Goal: Obtain resource: Download file/media

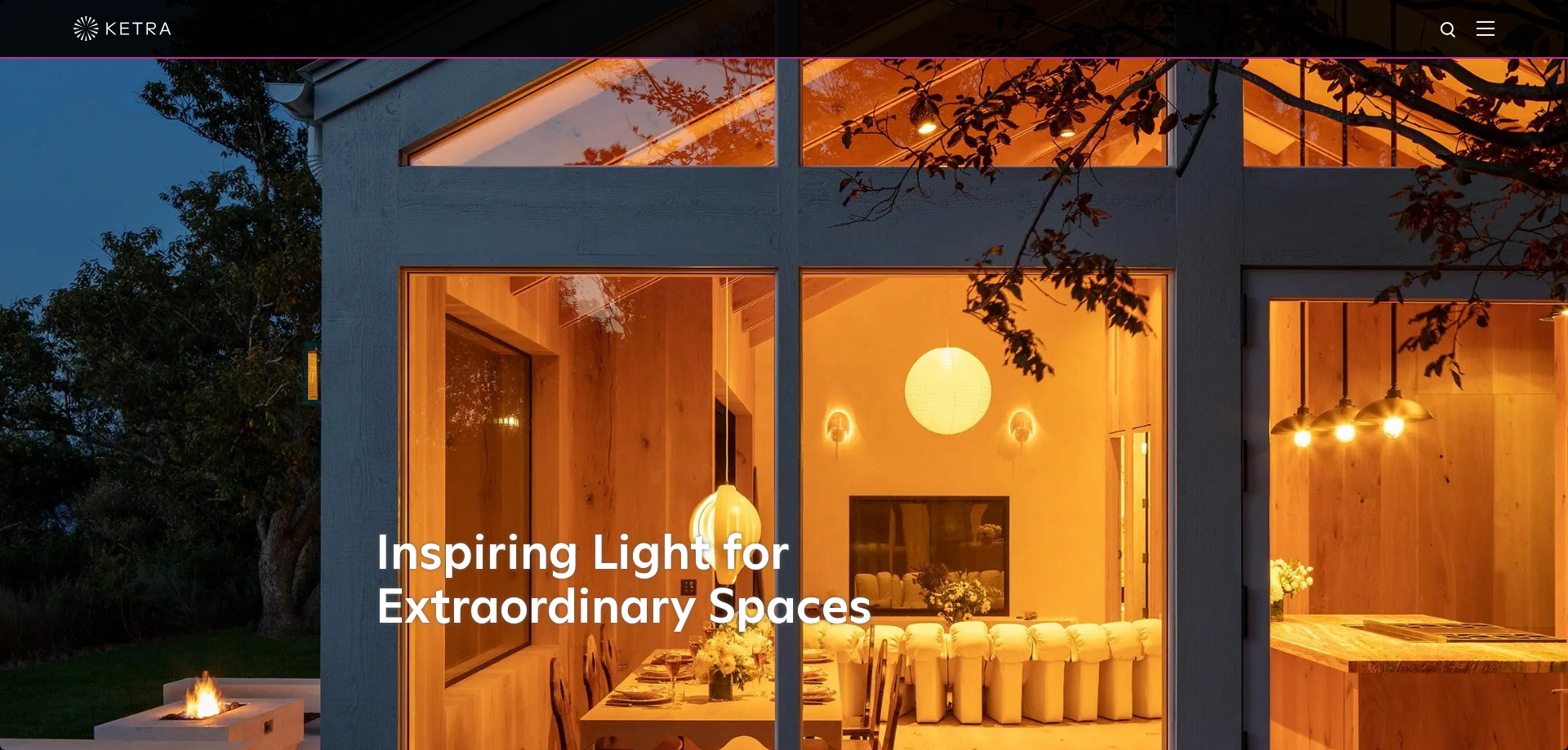
click at [1496, 38] on div at bounding box center [784, 30] width 1568 height 59
click at [1476, 21] on div at bounding box center [784, 29] width 1421 height 57
click at [1479, 26] on img at bounding box center [1485, 28] width 18 height 16
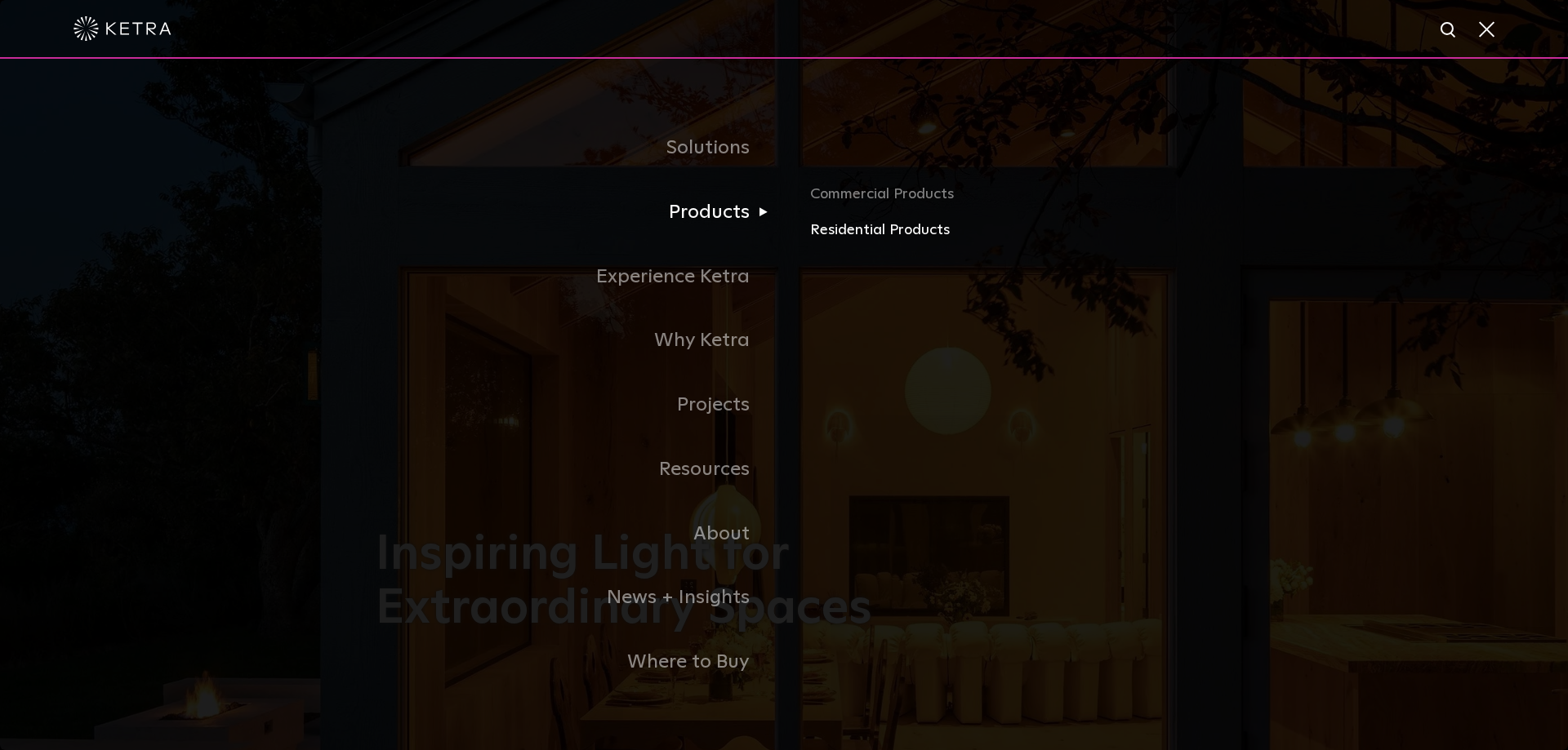
click at [857, 232] on link "Residential Products" at bounding box center [1001, 231] width 382 height 24
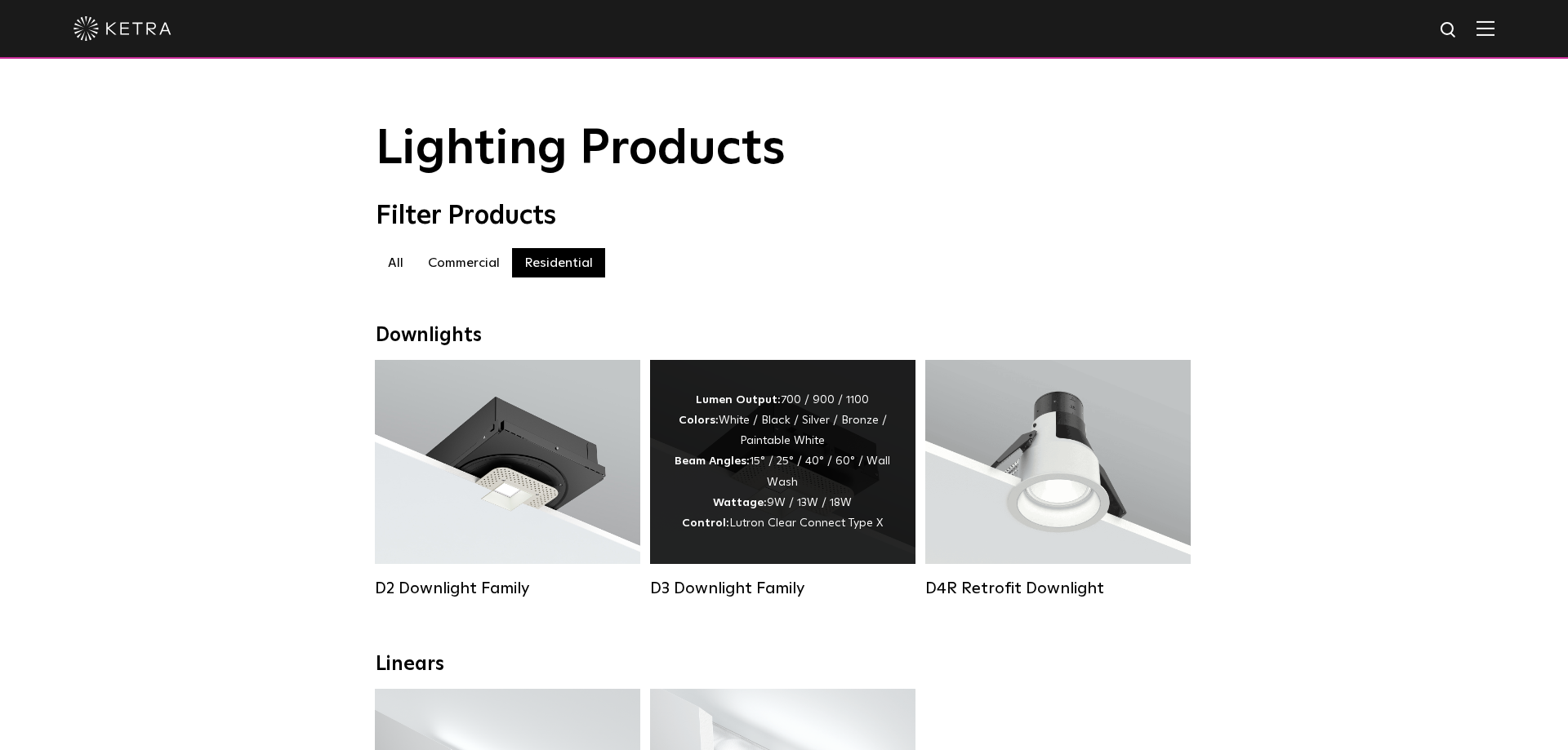
click at [809, 394] on div "Lumen Output: 700 / 900 / 1100 Colors: White / Black / Silver / Bronze / Painta…" at bounding box center [783, 461] width 265 height 204
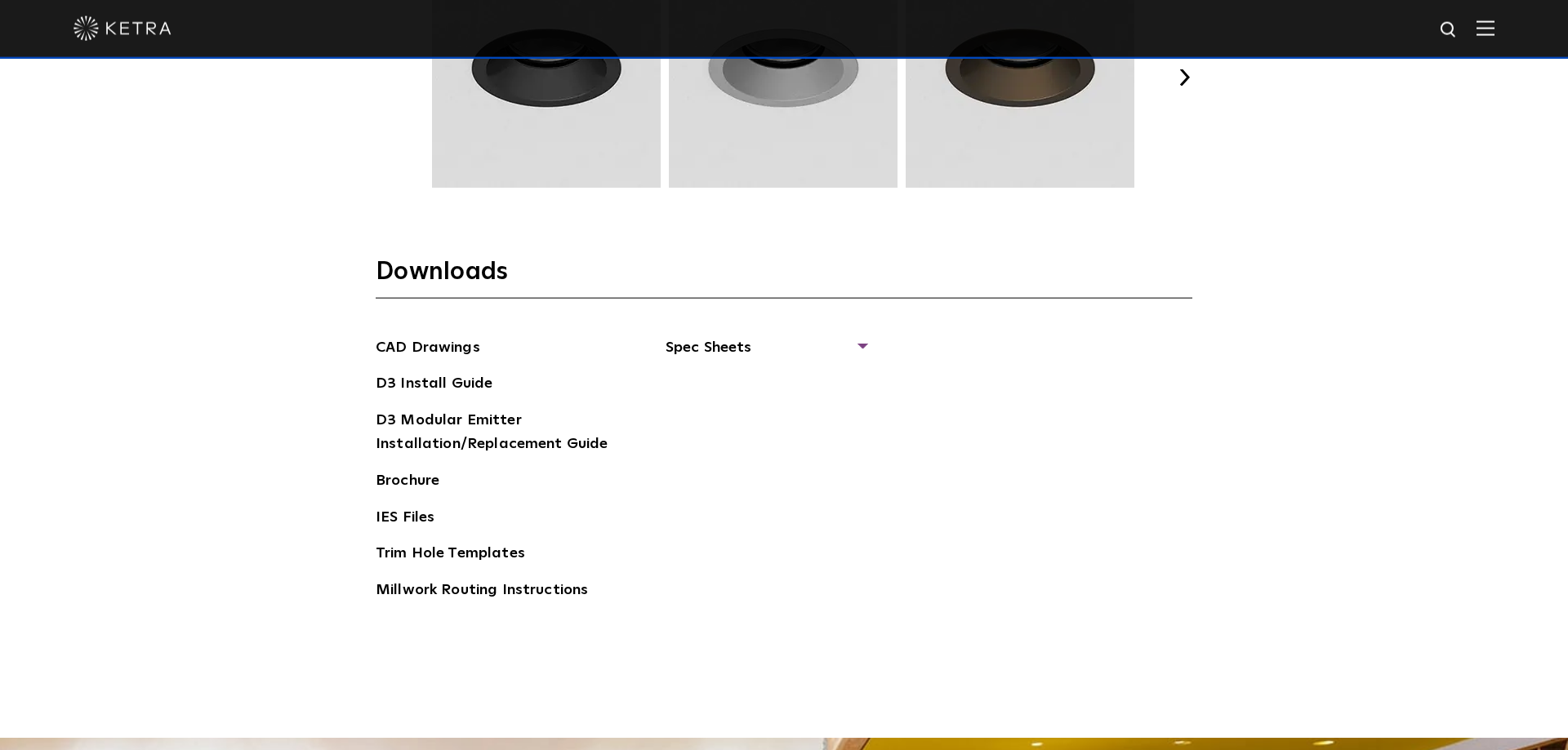
scroll to position [2527, 0]
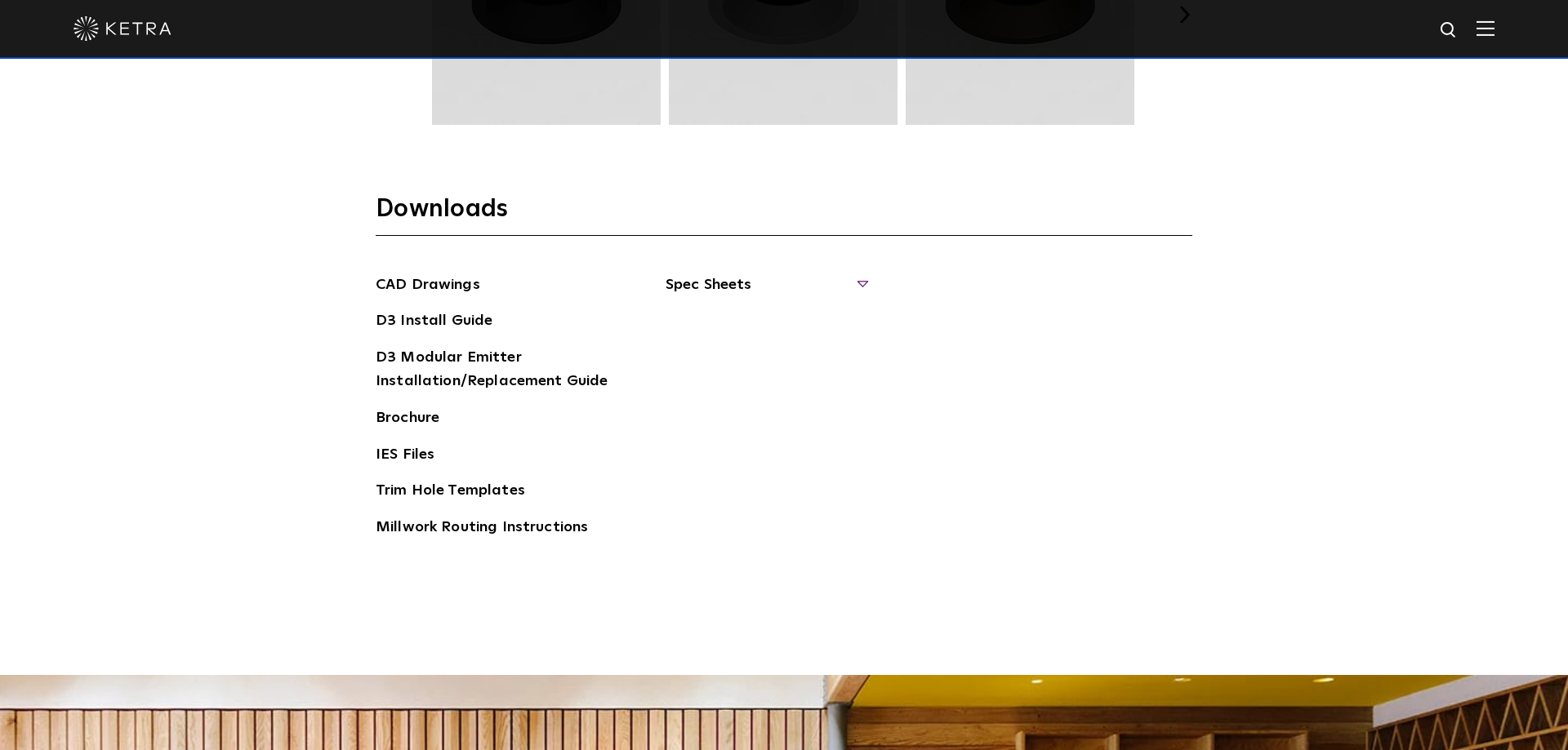
click at [729, 283] on span "Spec Sheets" at bounding box center [766, 291] width 200 height 36
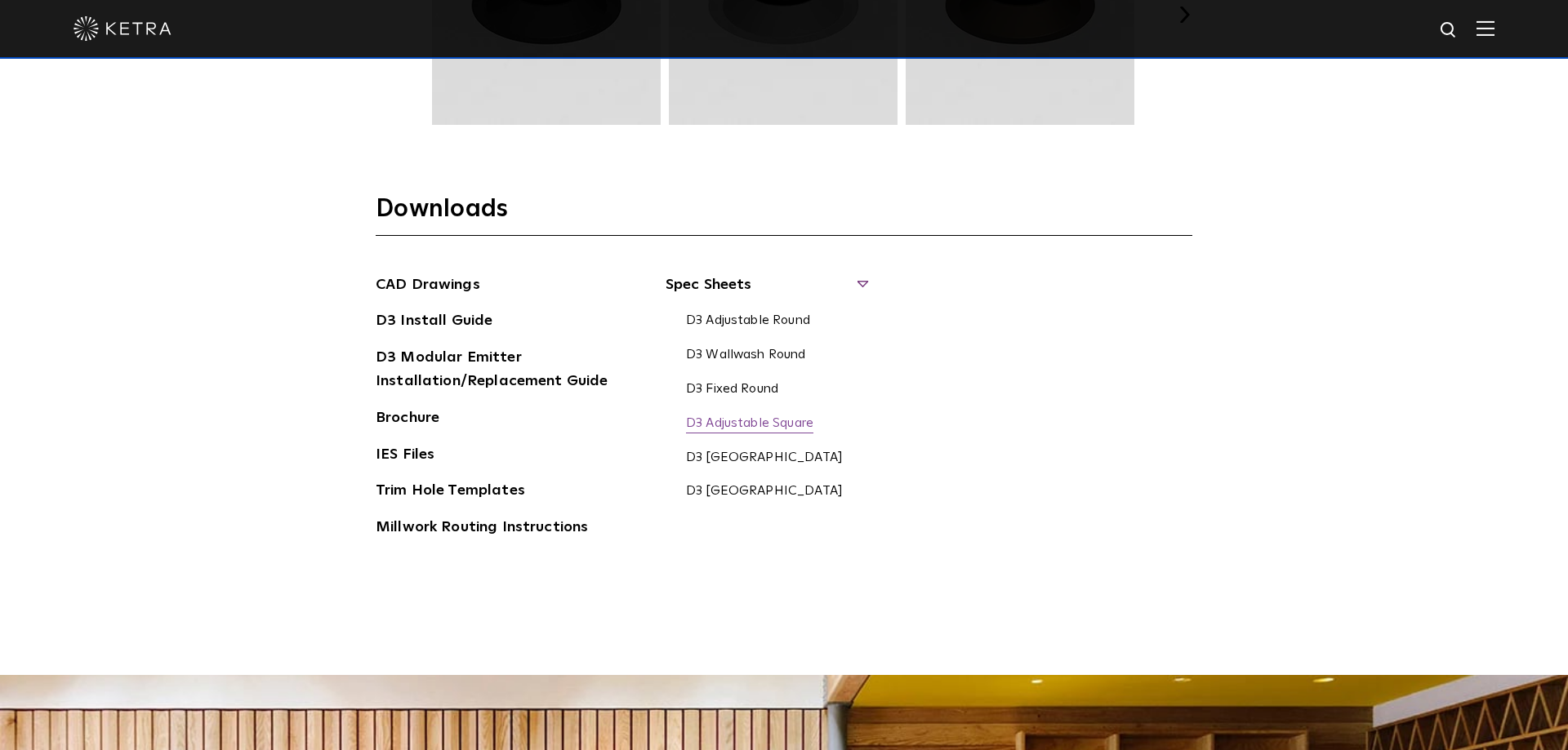
click at [730, 420] on link "D3 Adjustable Square" at bounding box center [750, 424] width 128 height 18
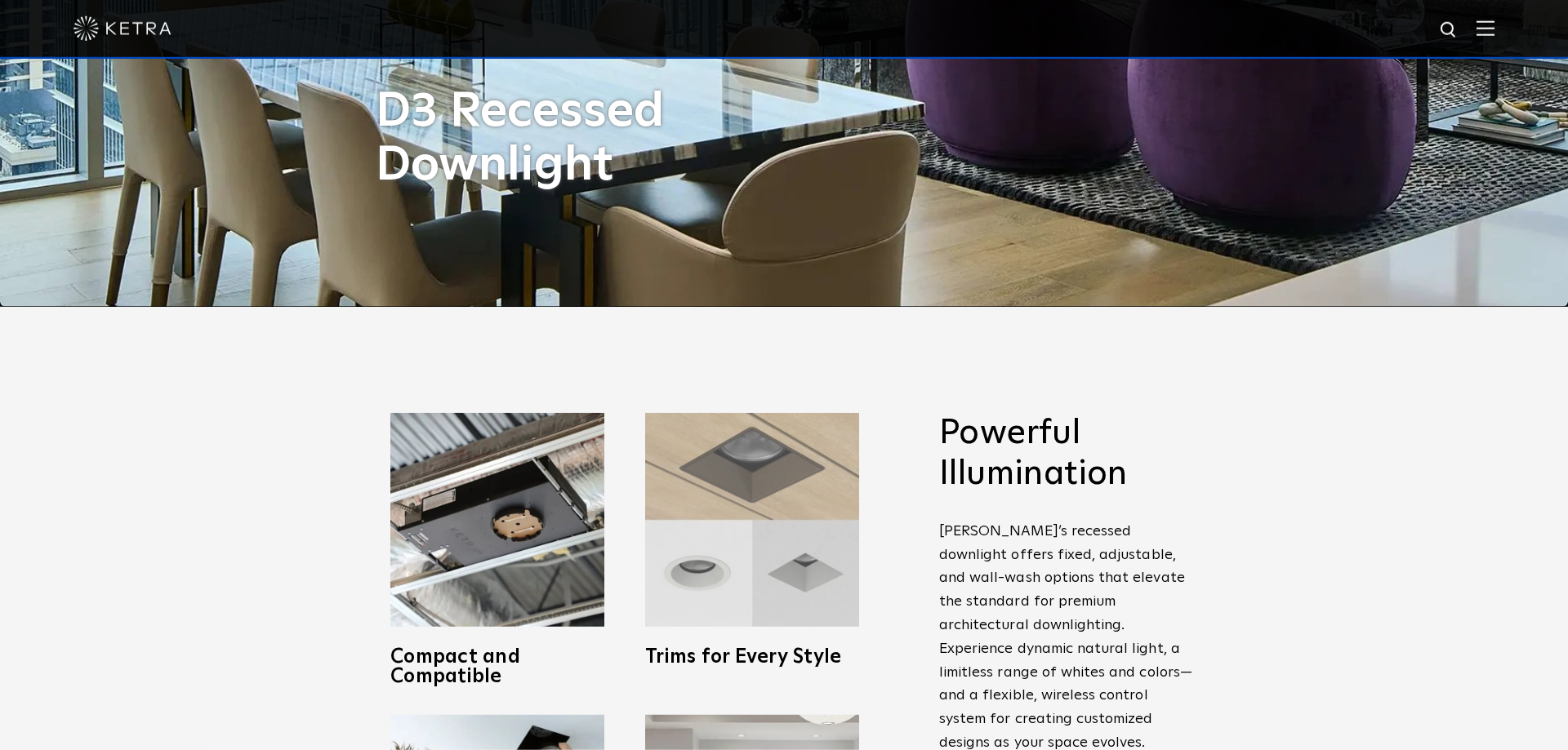
scroll to position [388, 0]
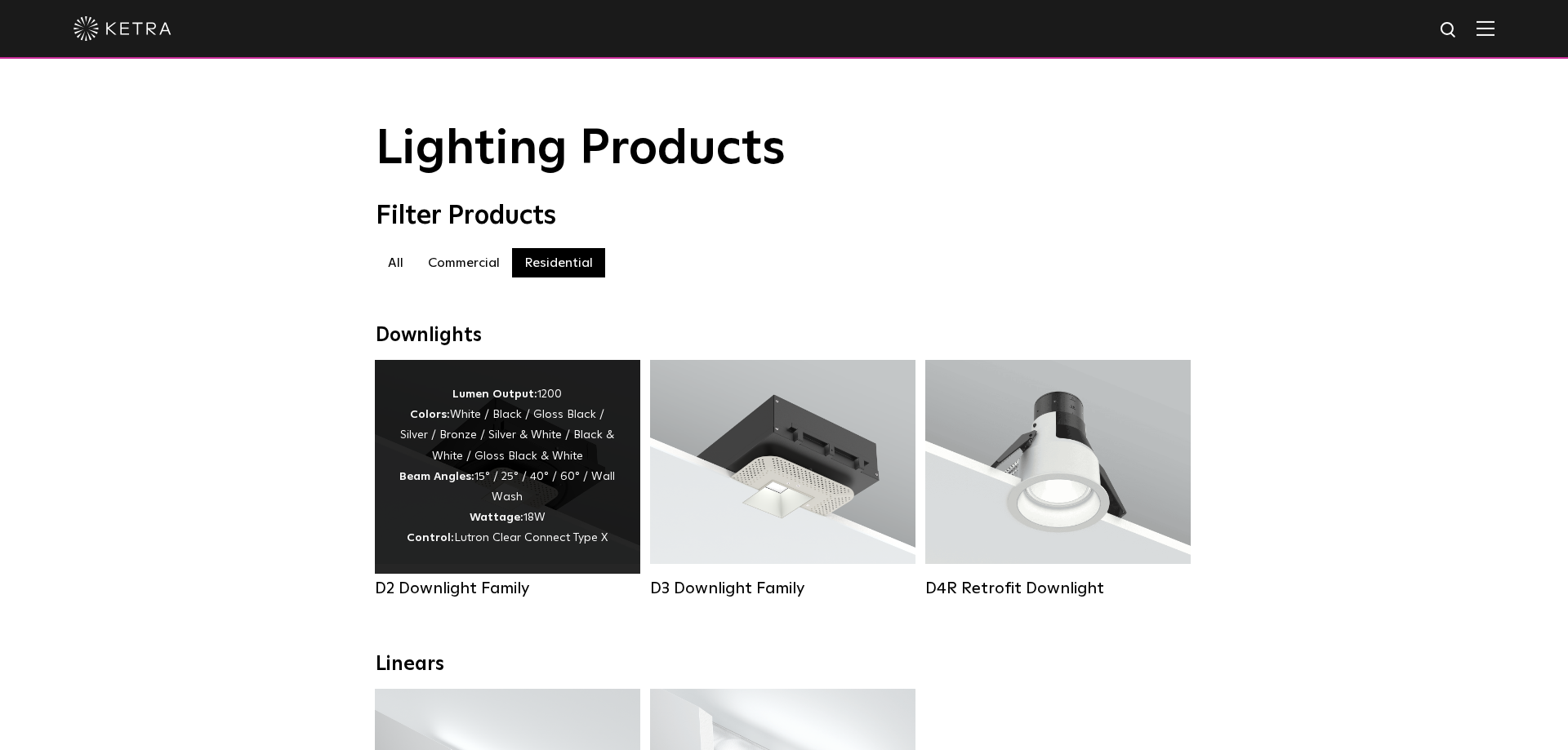
click at [492, 495] on div "Lumen Output: 1200 Colors: White / Black / Gloss Black / Silver / Bronze / Silv…" at bounding box center [508, 467] width 216 height 165
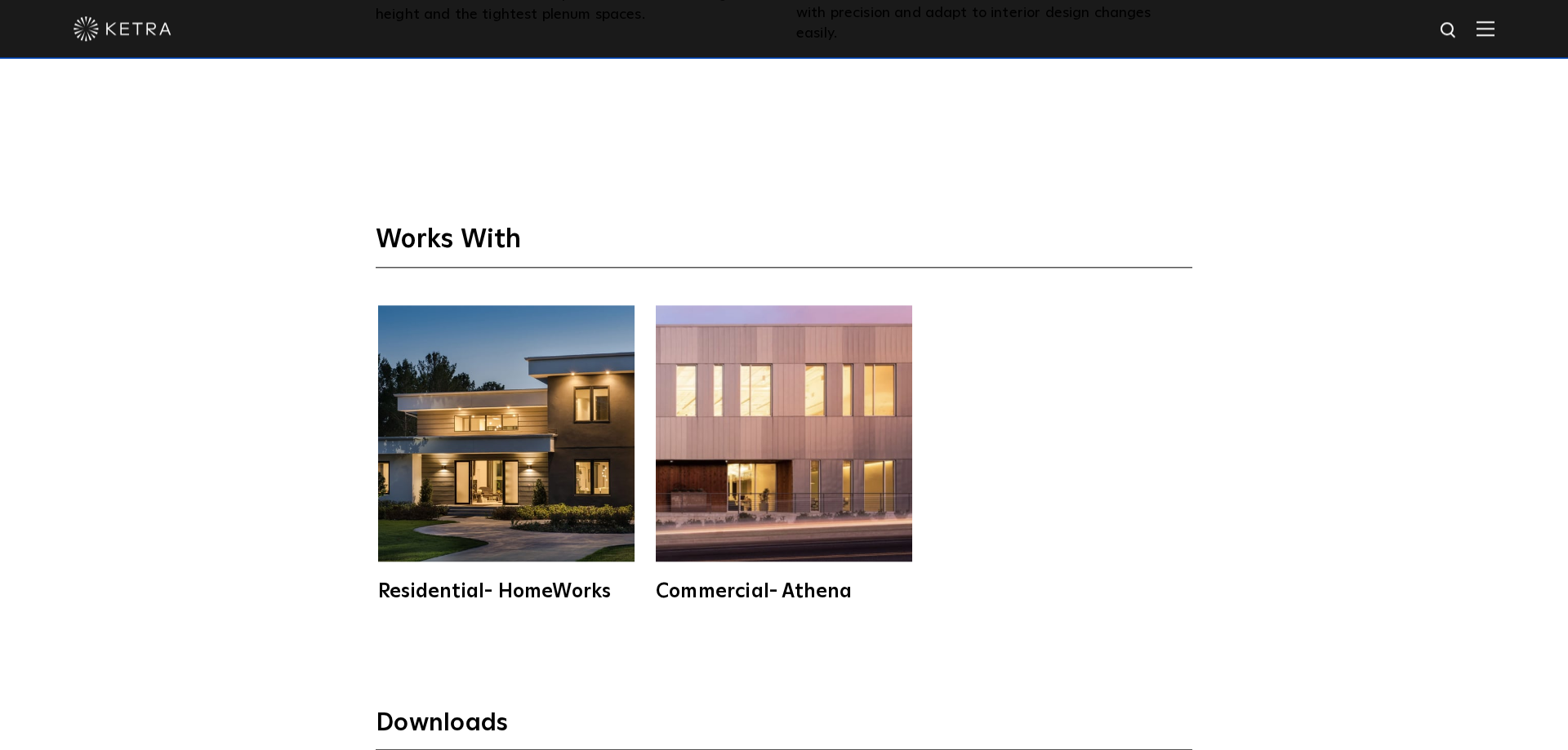
scroll to position [4664, 0]
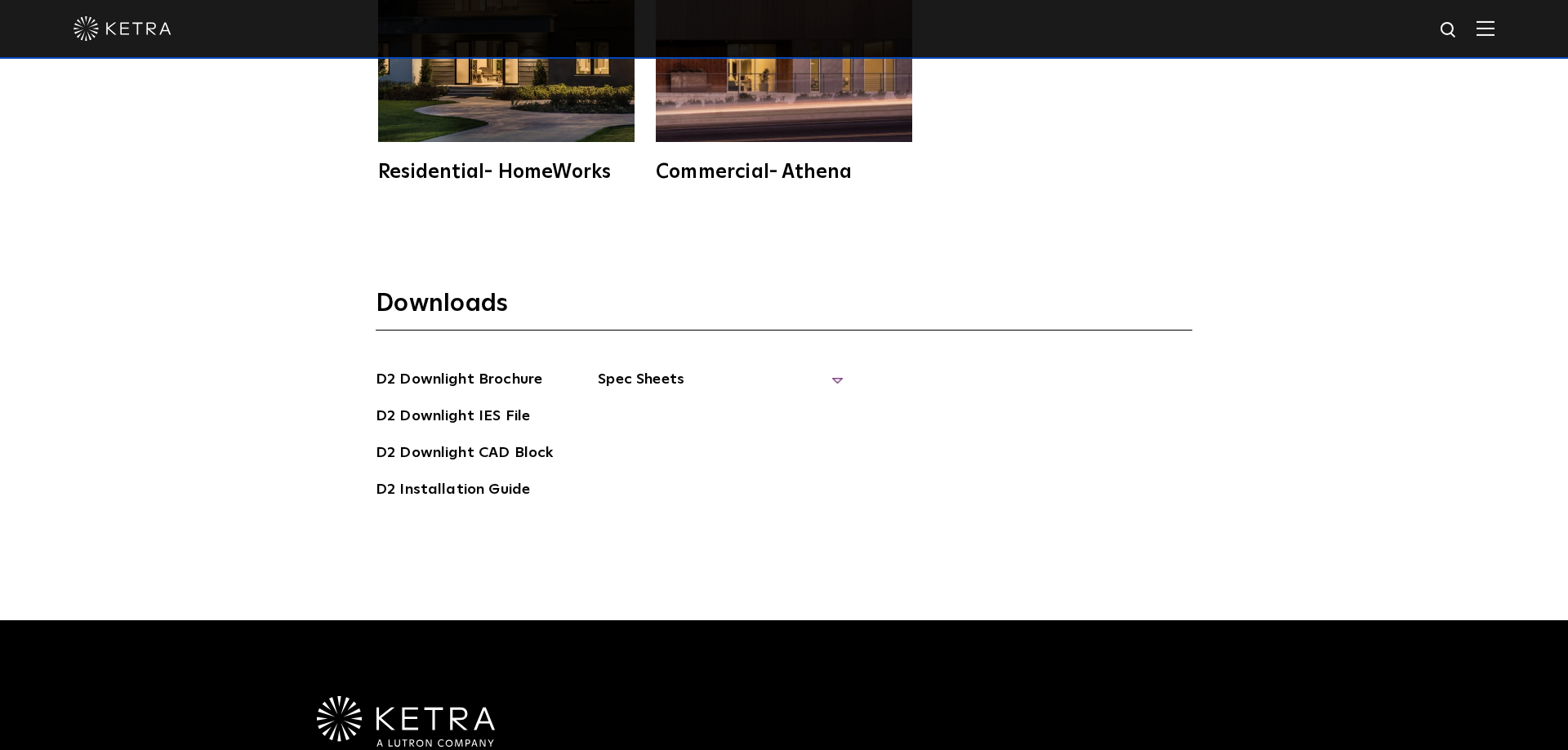
click at [645, 368] on span "Spec Sheets" at bounding box center [720, 386] width 245 height 36
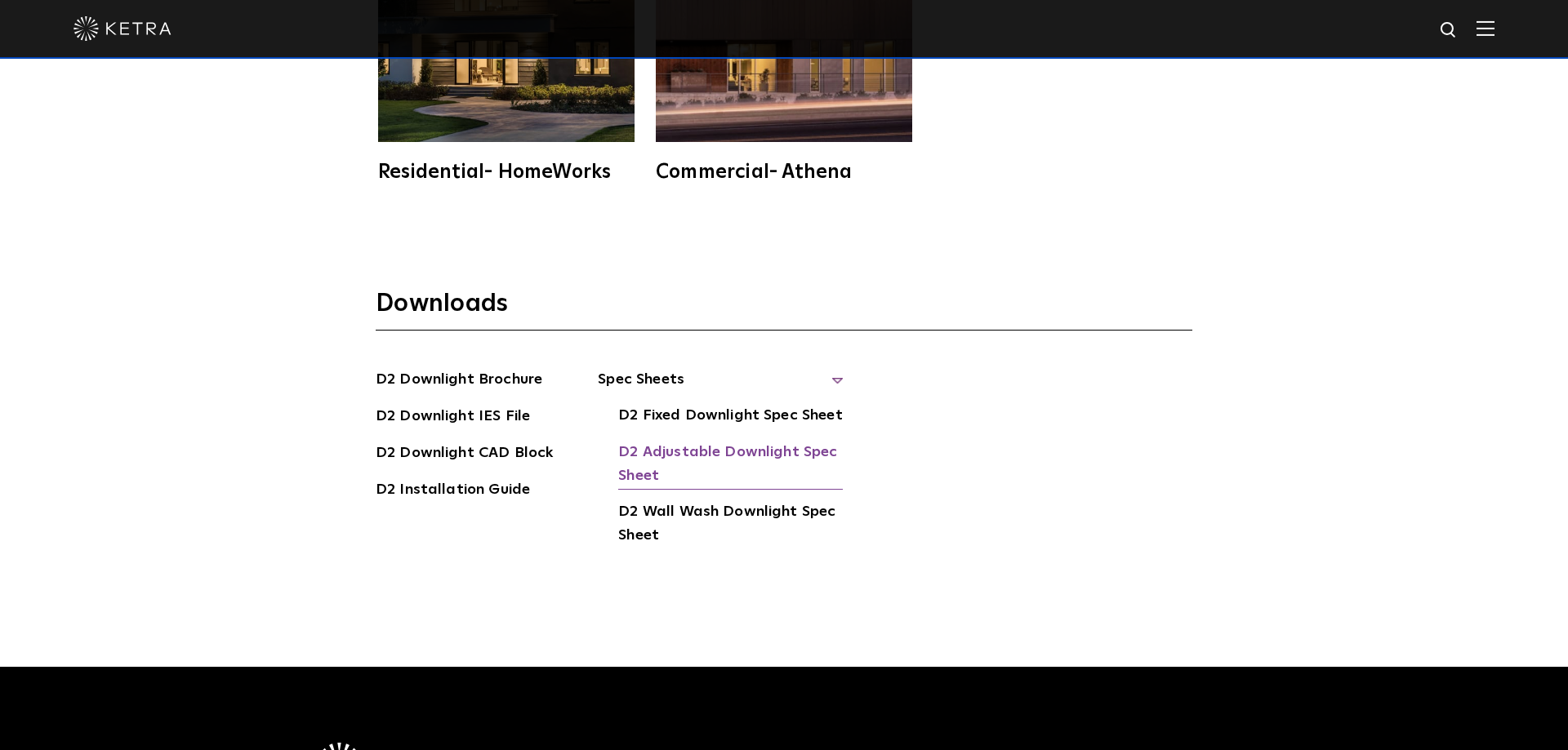
click at [685, 441] on link "D2 Adjustable Downlight Spec Sheet" at bounding box center [730, 466] width 225 height 50
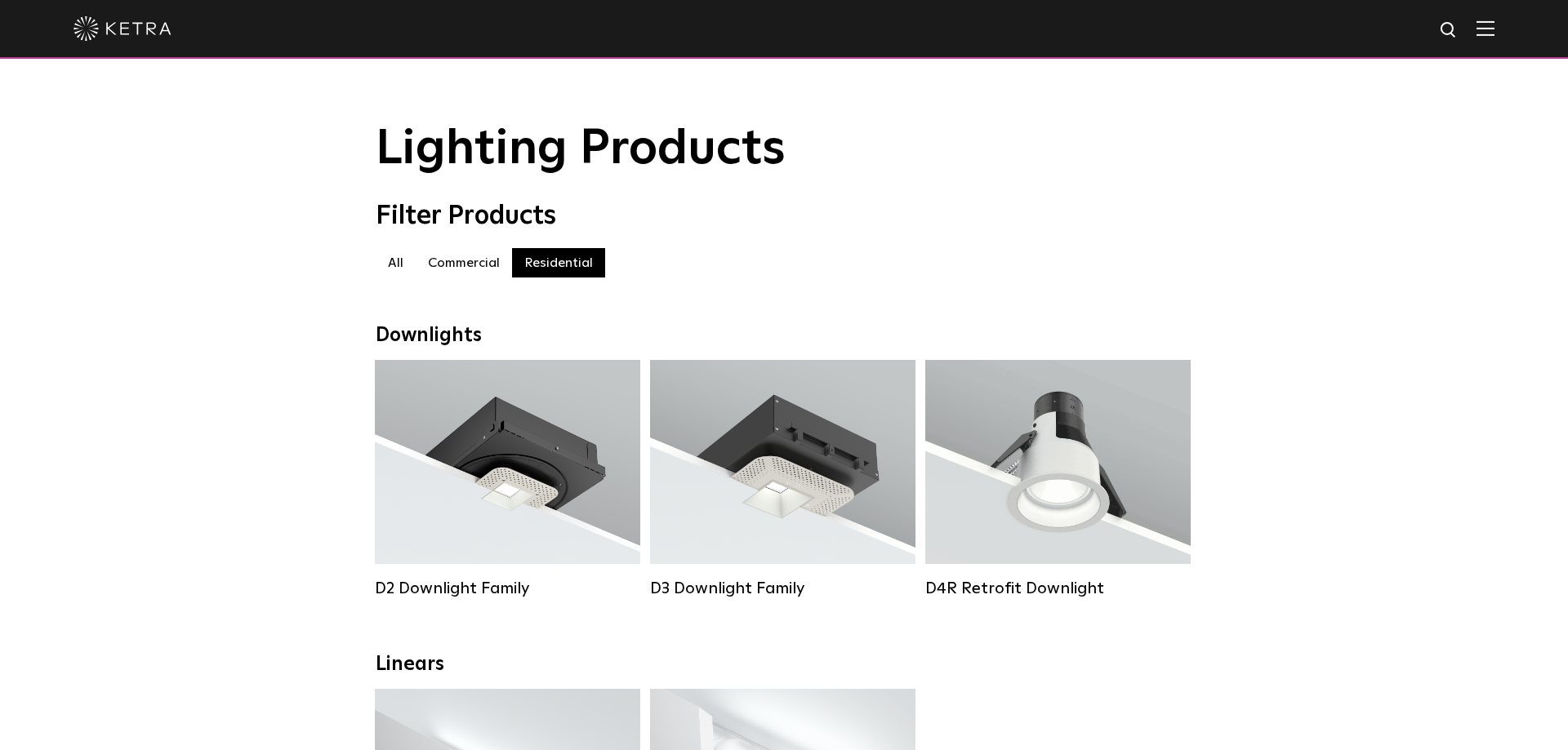
click at [113, 40] on img at bounding box center [122, 29] width 98 height 24
